Goal: Find specific page/section: Find specific page/section

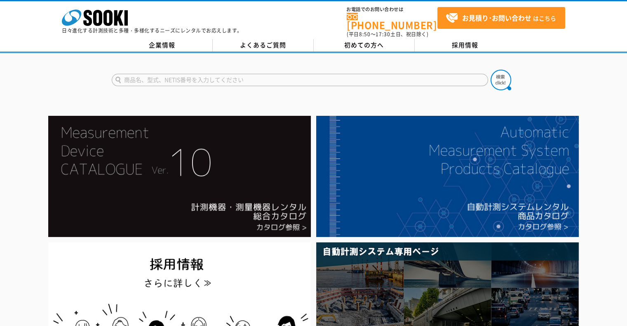
click at [204, 77] on input "text" at bounding box center [300, 80] width 376 height 12
type input "Ft60"
click at [490, 70] on button at bounding box center [500, 80] width 21 height 21
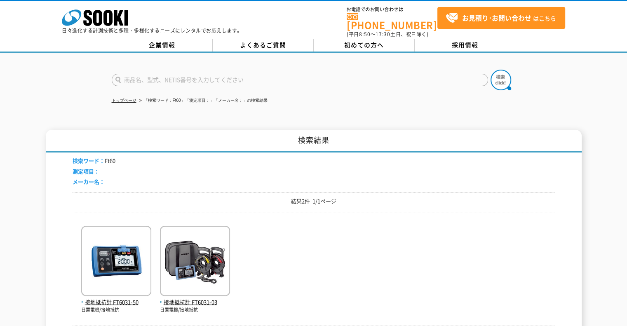
scroll to position [41, 0]
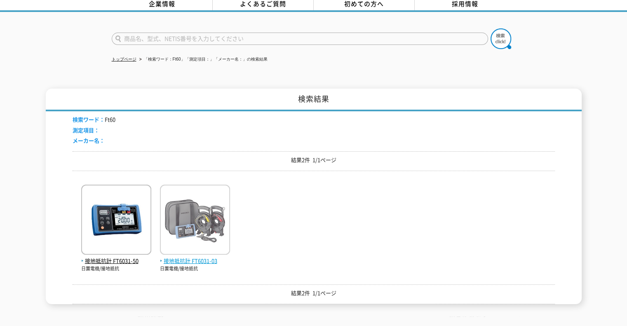
click at [190, 257] on span "接地抵抗計 FT6031-03" at bounding box center [195, 261] width 70 height 9
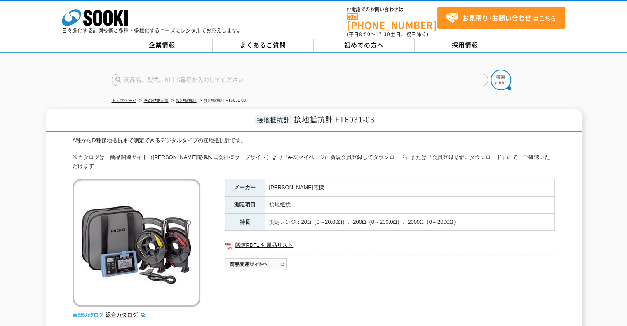
scroll to position [41, 0]
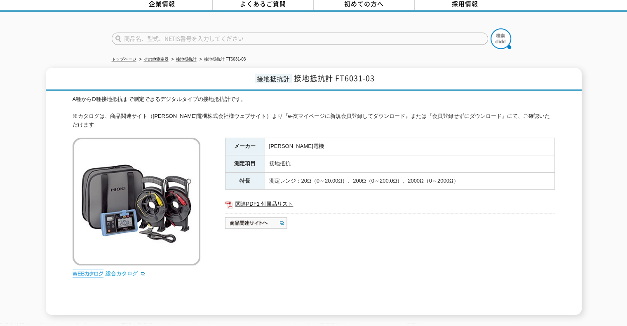
click at [124, 270] on link "総合カタログ" at bounding box center [126, 273] width 40 height 6
